Goal: Task Accomplishment & Management: Use online tool/utility

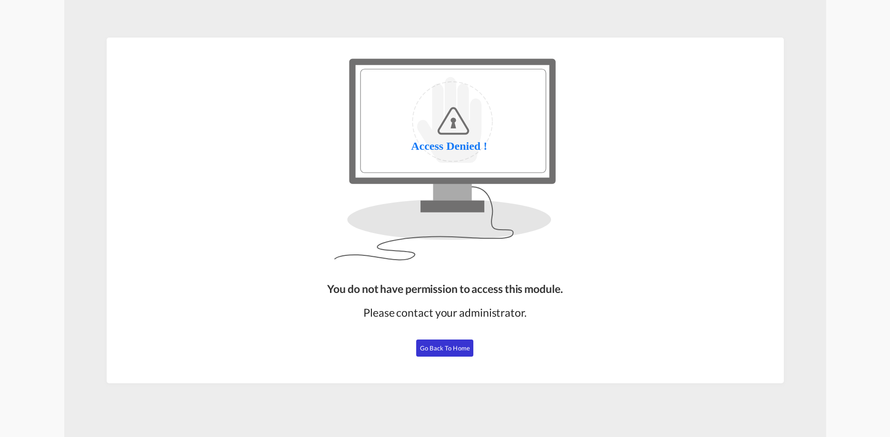
click at [432, 336] on div "You do not have permission to access this module. Please contact your administr…" at bounding box center [444, 328] width 243 height 102
click at [456, 359] on div "You do not have permission to access this module. Please contact your administr…" at bounding box center [444, 328] width 243 height 102
click at [458, 353] on button "Go Back to Home" at bounding box center [444, 348] width 57 height 17
click at [451, 350] on span "Go Back to Home" at bounding box center [445, 349] width 50 height 8
